Goal: Information Seeking & Learning: Learn about a topic

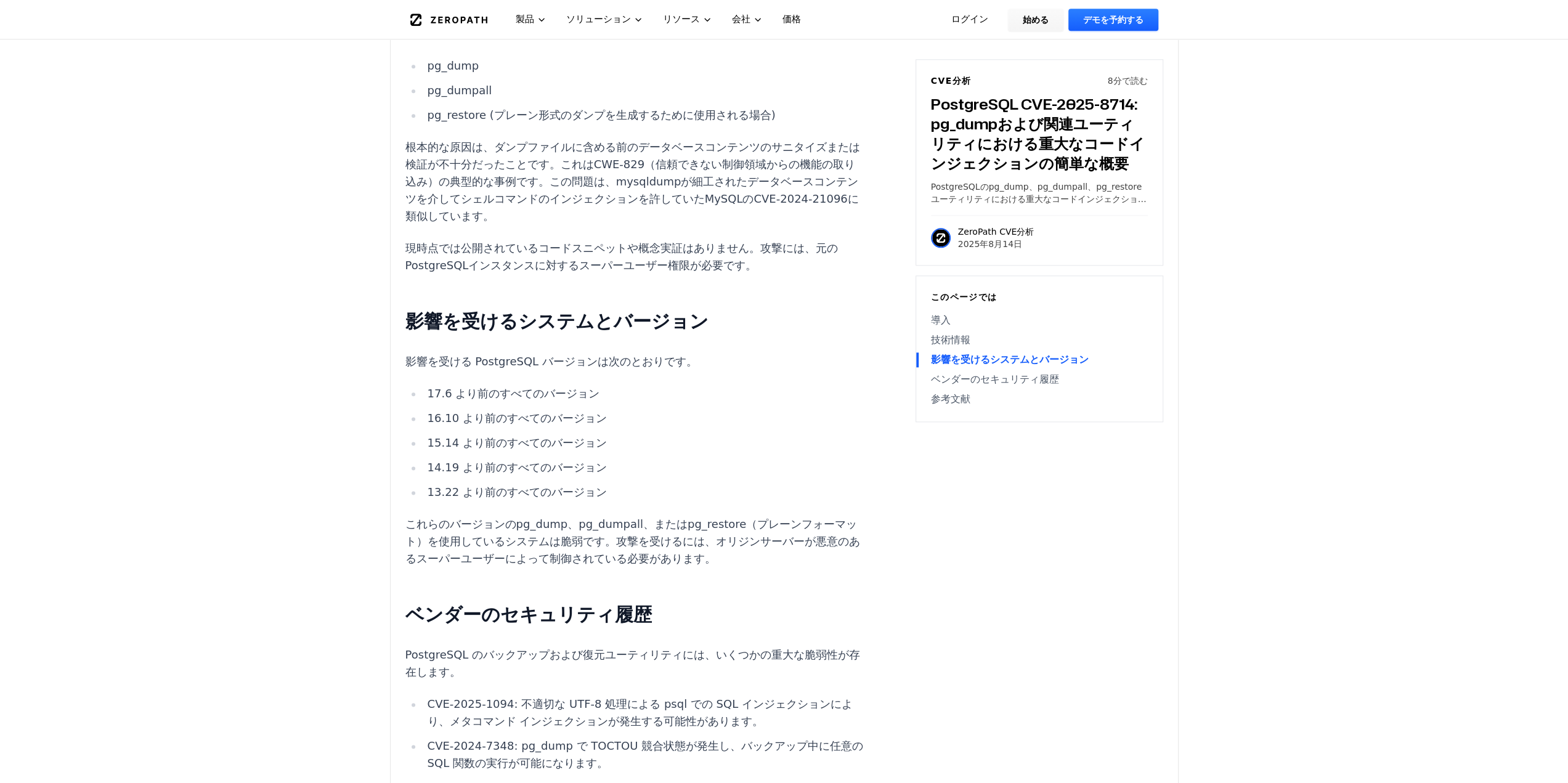
scroll to position [1378, 0]
